Goal: Check status

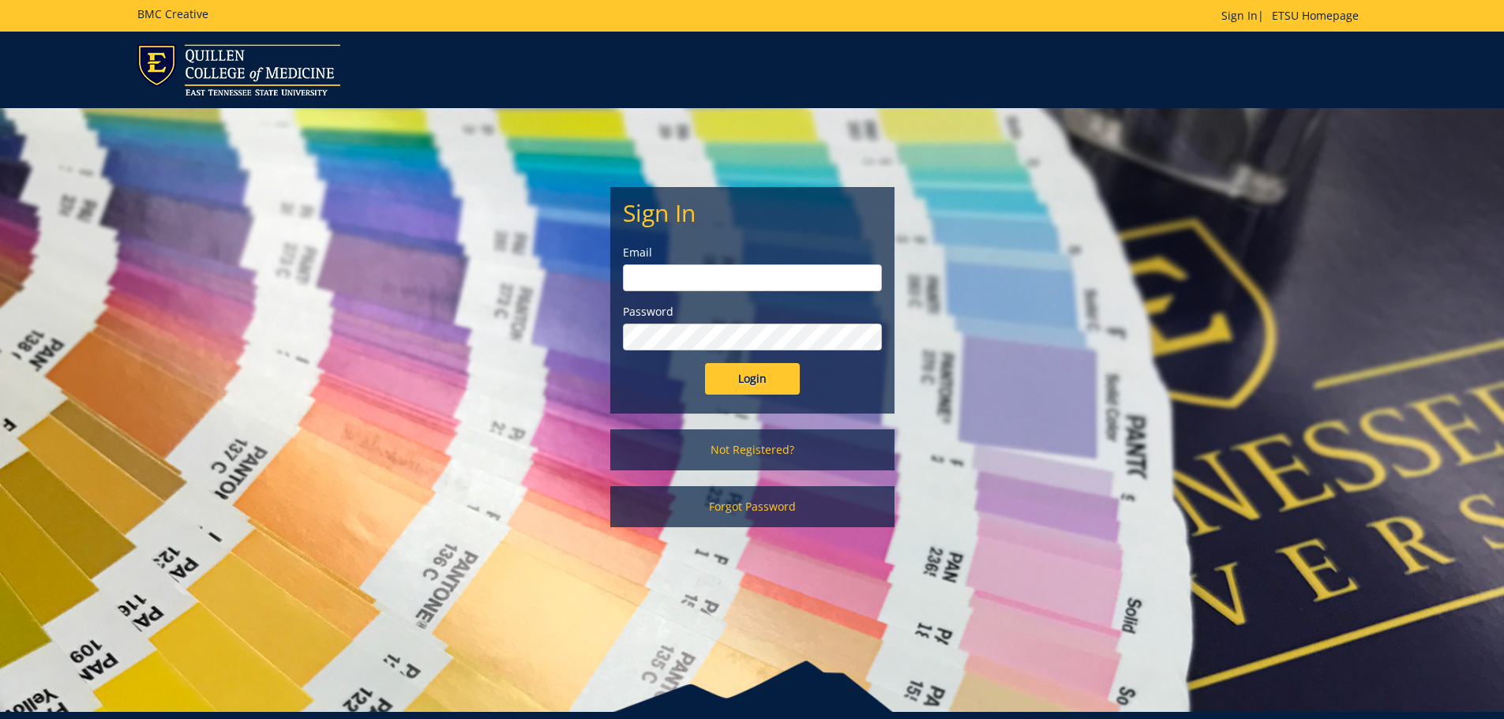
type input "michaelj@etsu.edu"
click at [797, 370] on input "Login" at bounding box center [752, 379] width 95 height 32
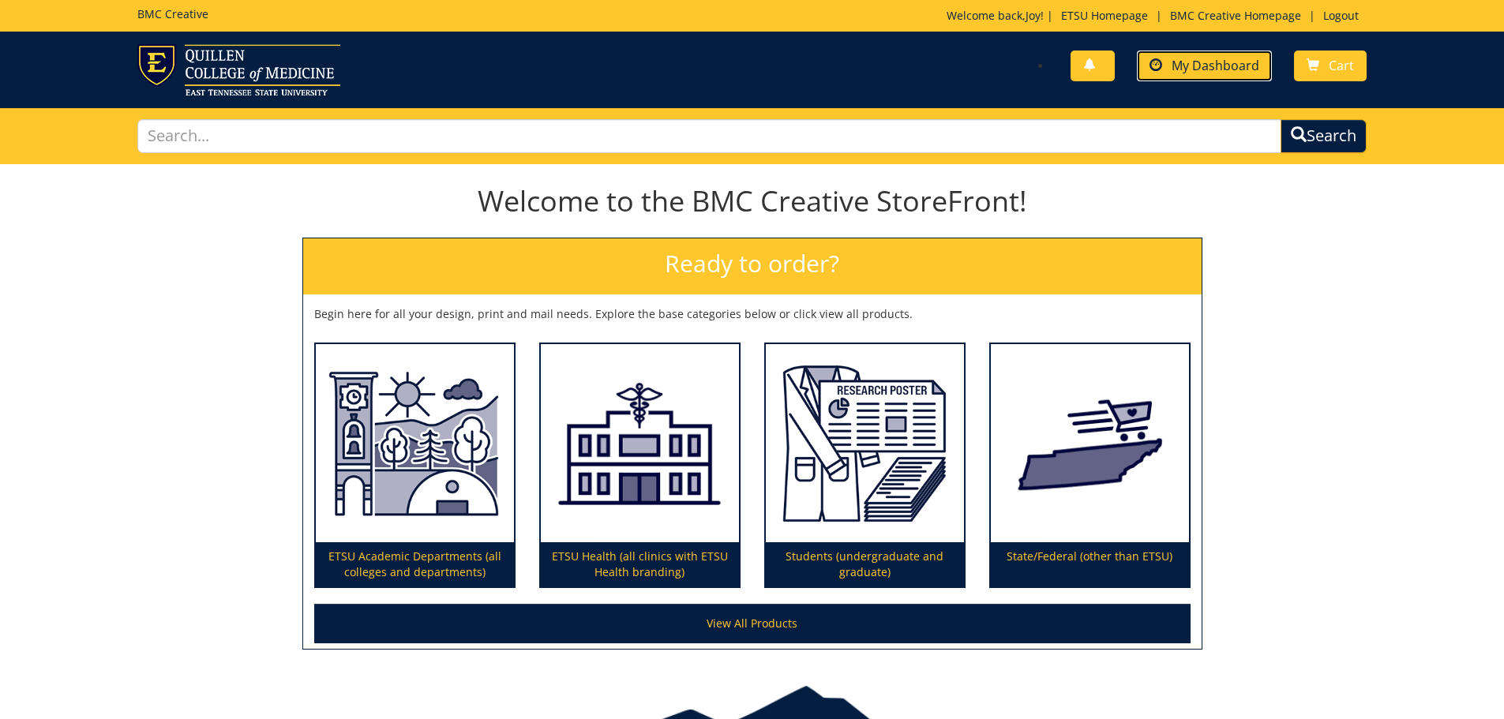
click at [1173, 73] on link "My Dashboard" at bounding box center [1204, 66] width 135 height 31
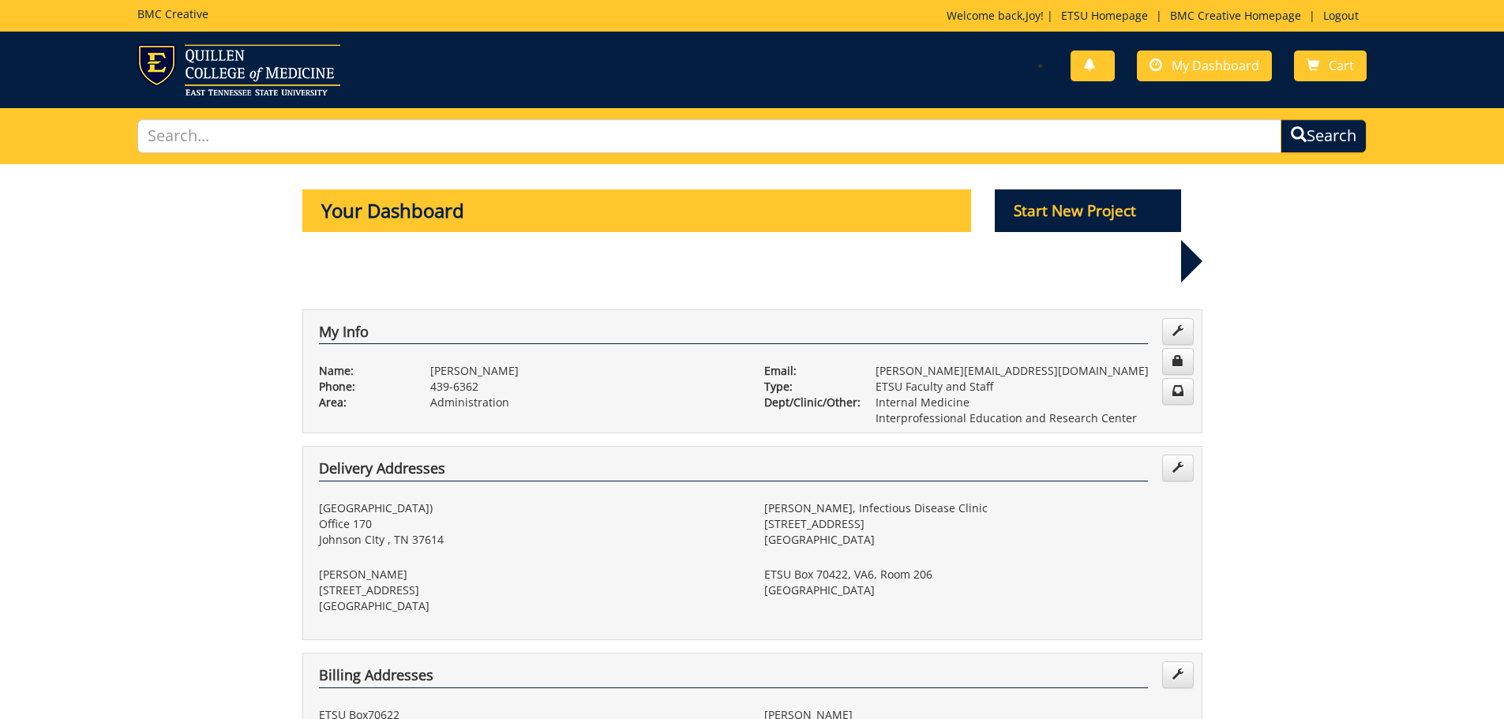
scroll to position [395, 0]
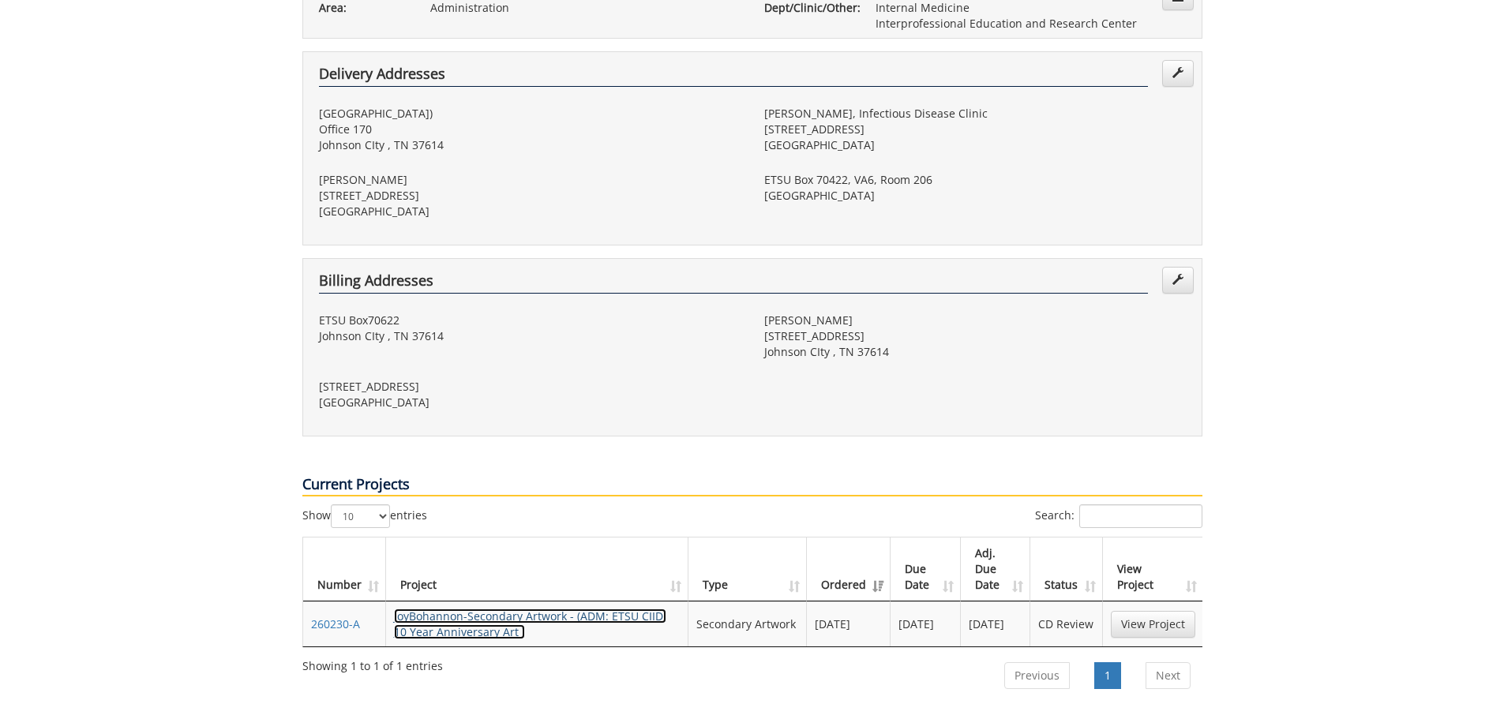
click at [497, 609] on link "JoyBohannon-Secondary Artwork - (ADM: ETSU CIIDI 10 Year Anniversary Art )" at bounding box center [530, 624] width 272 height 31
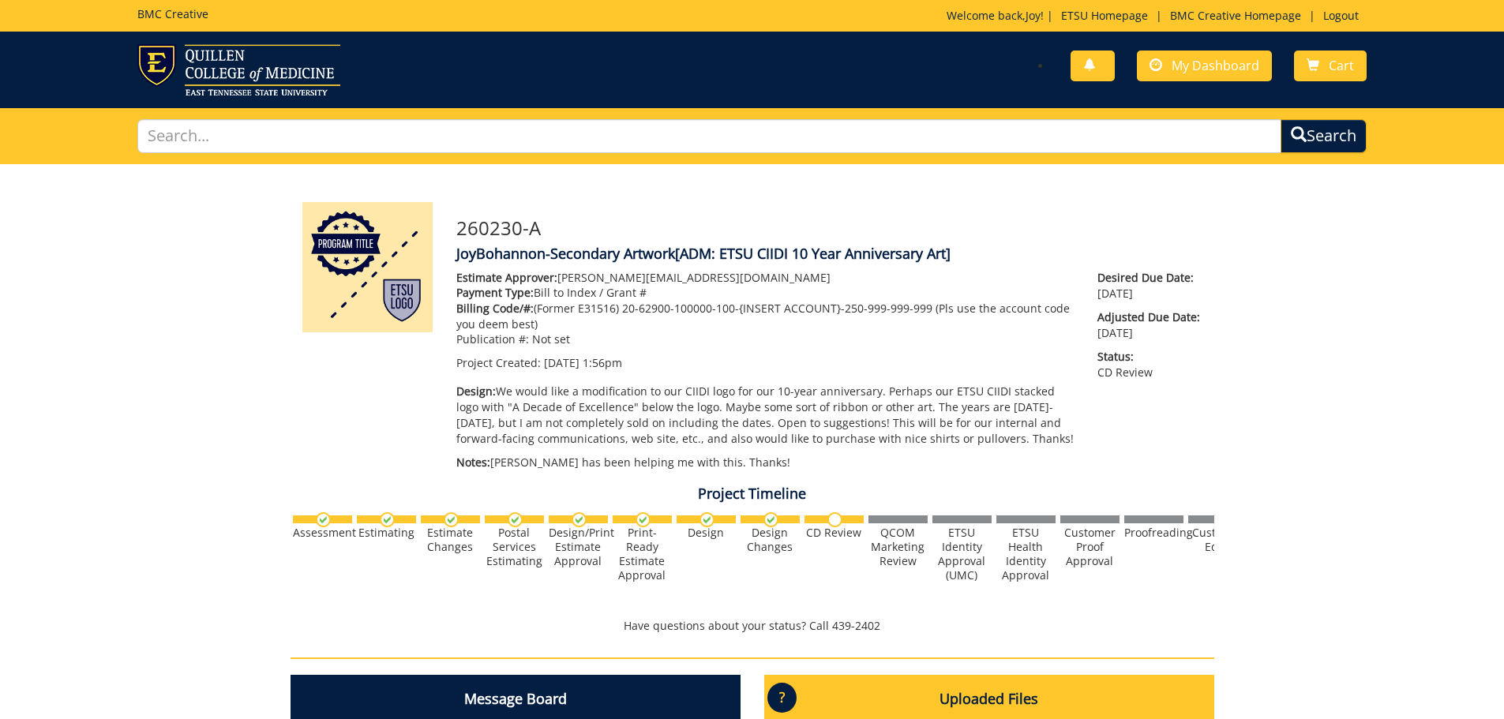
scroll to position [316, 0]
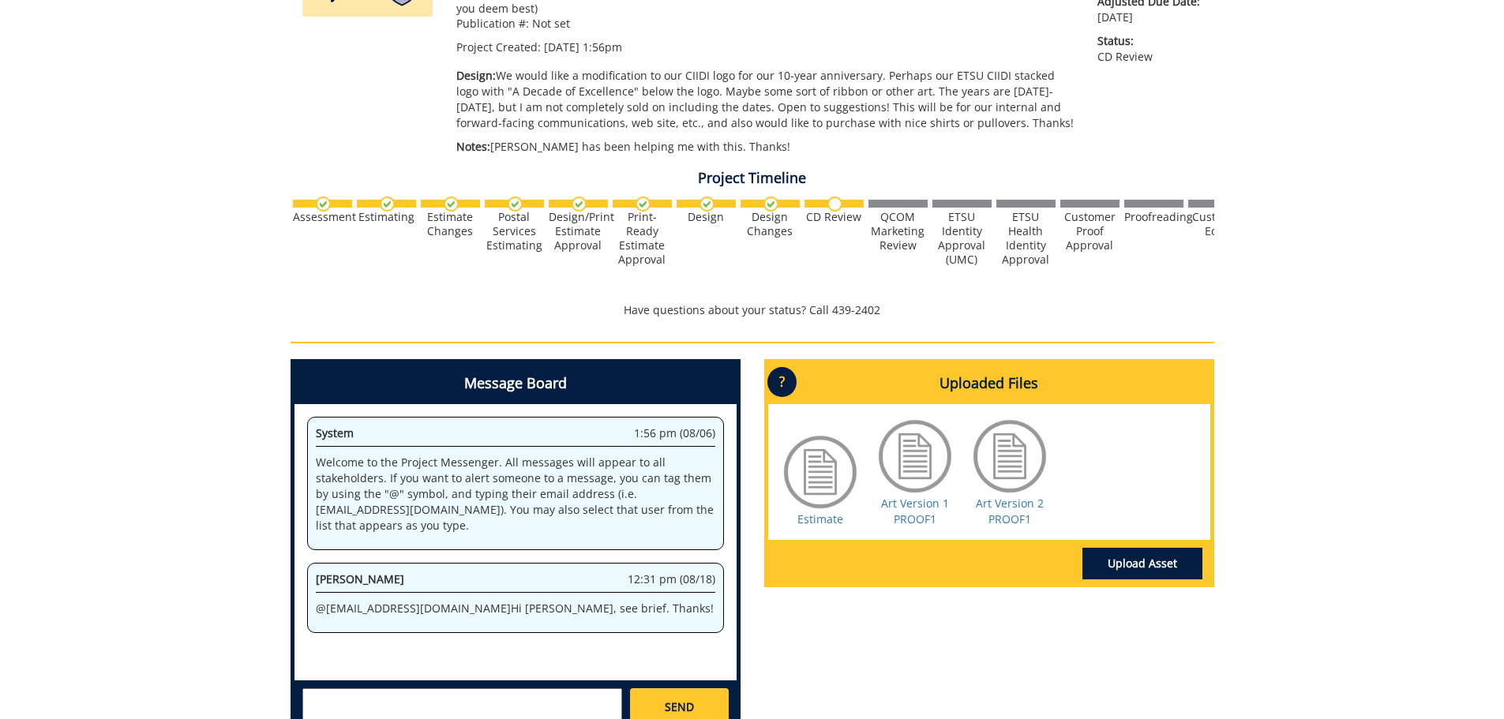
click at [920, 458] on div at bounding box center [915, 456] width 79 height 79
click at [911, 521] on link "Art Version 1 PROOF1" at bounding box center [915, 511] width 68 height 31
click at [997, 516] on link "Art Version 2 PROOF1" at bounding box center [1010, 511] width 68 height 31
